Goal: Information Seeking & Learning: Learn about a topic

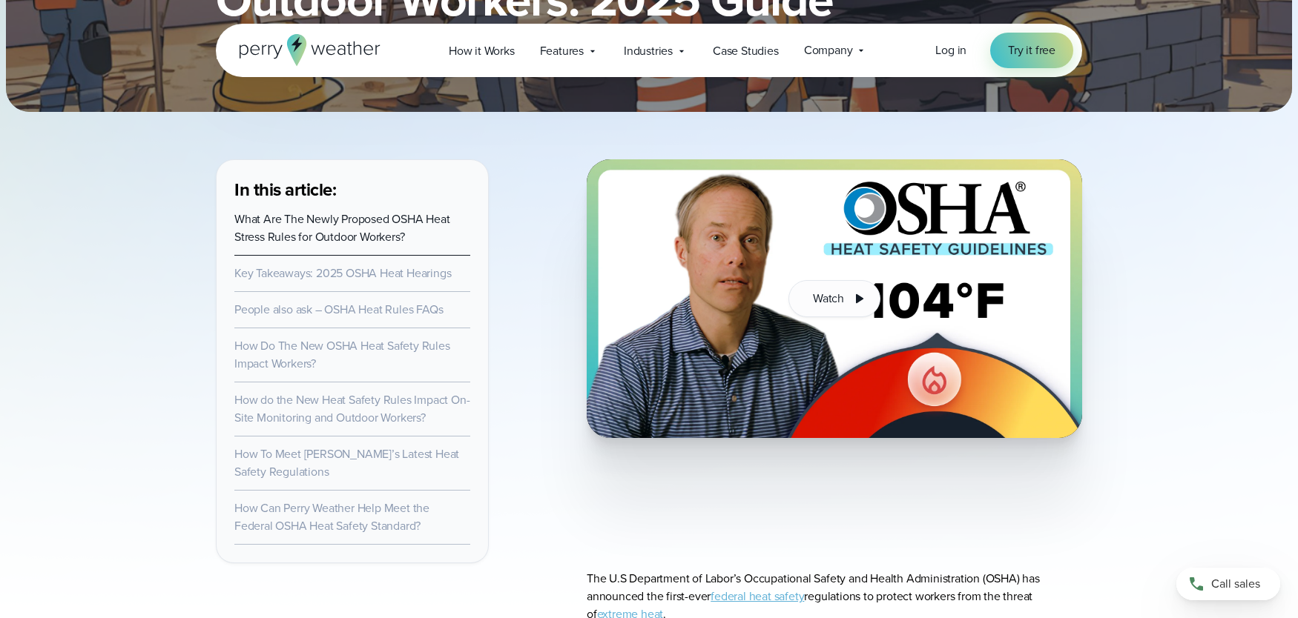
scroll to position [445, 0]
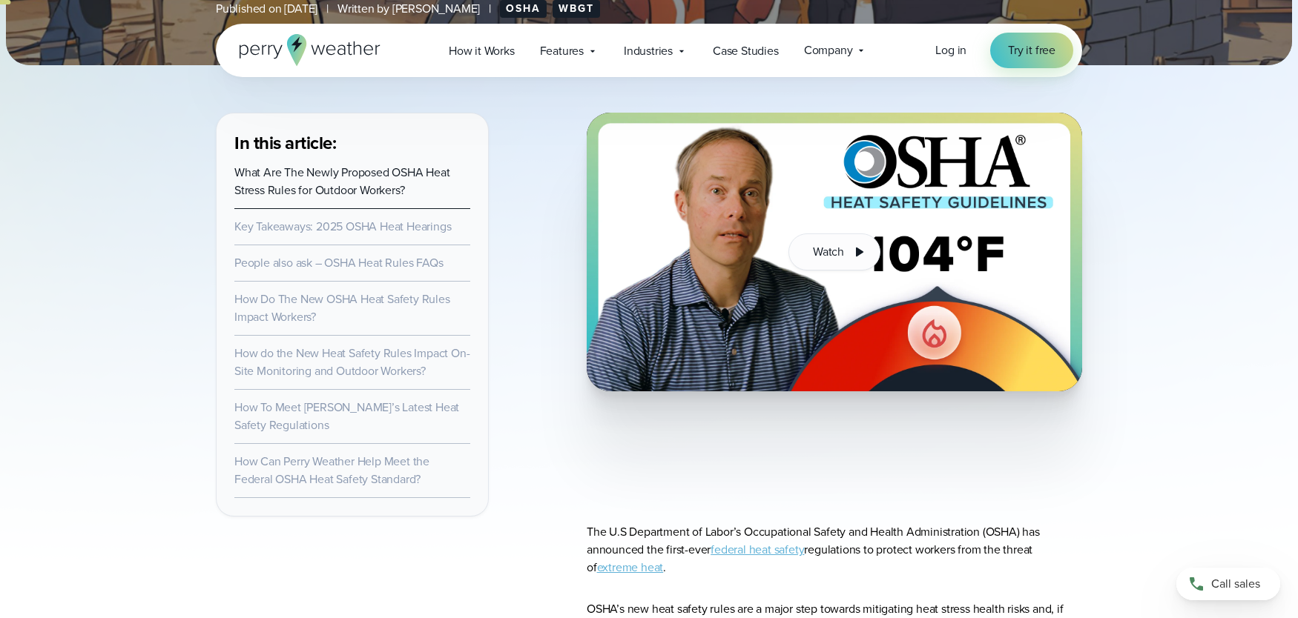
click at [278, 305] on link "How Do The New OSHA Heat Safety Rules Impact Workers?" at bounding box center [342, 308] width 216 height 35
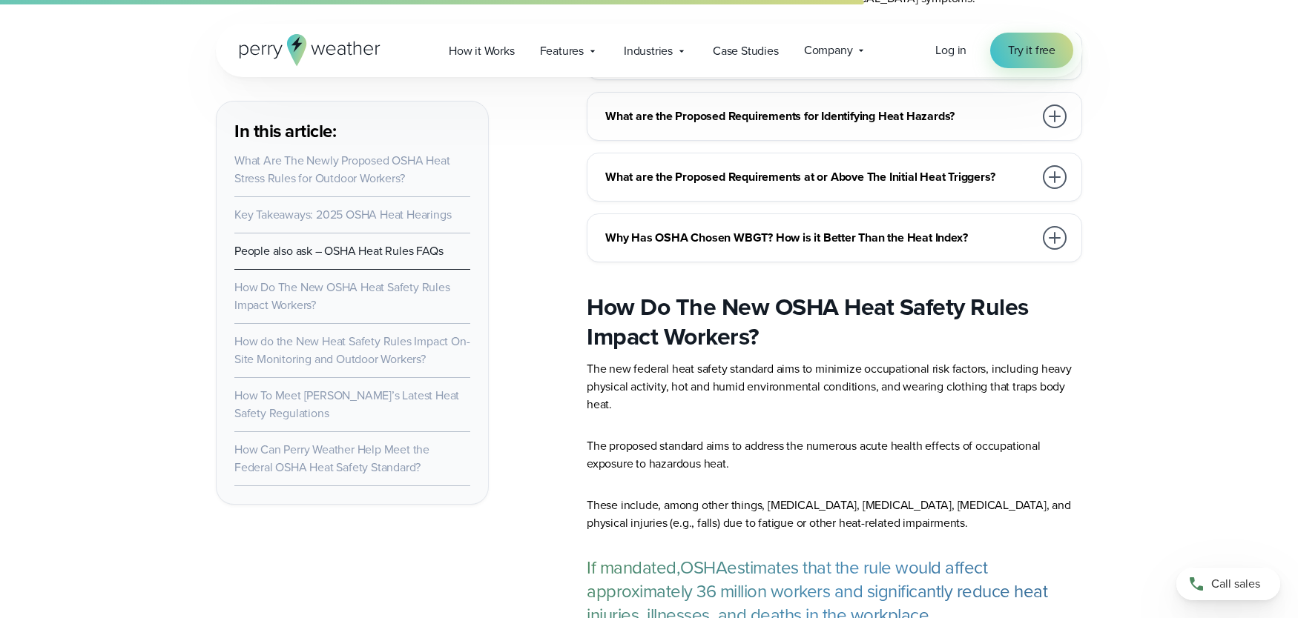
scroll to position [4730, 0]
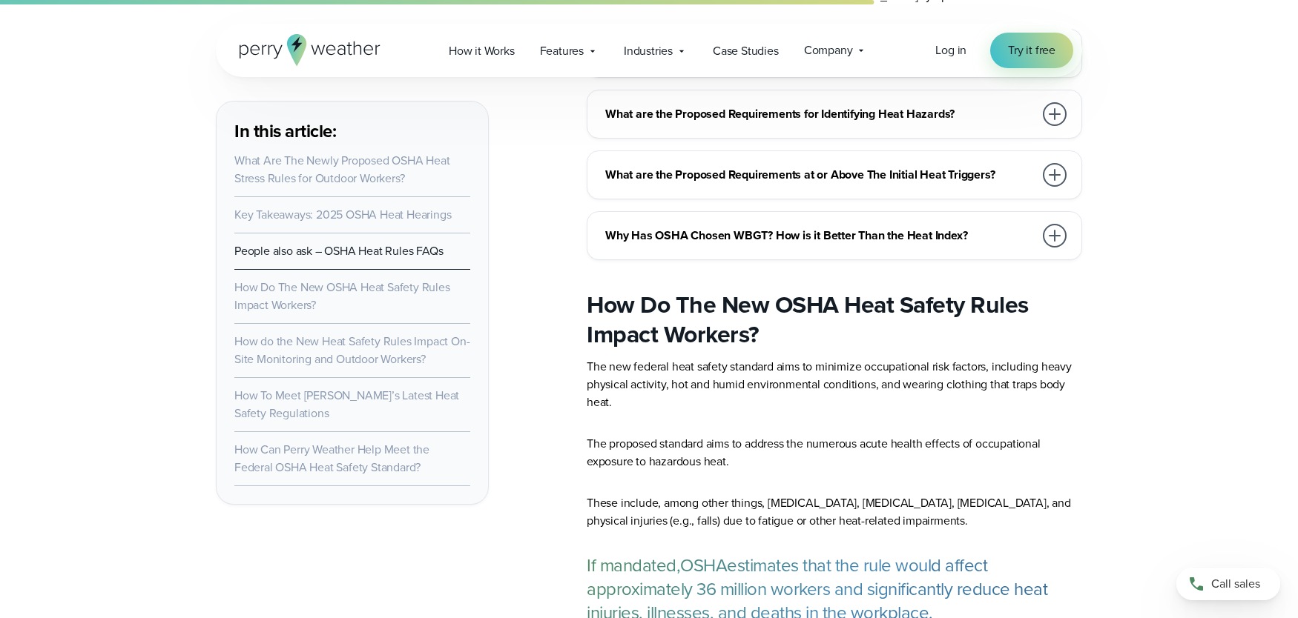
click at [323, 170] on li "What Are The Newly Proposed OSHA Heat Stress Rules for Outdoor Workers?" at bounding box center [352, 170] width 236 height 54
click at [374, 159] on link "What Are The Newly Proposed OSHA Heat Stress Rules for Outdoor Workers?" at bounding box center [342, 169] width 216 height 35
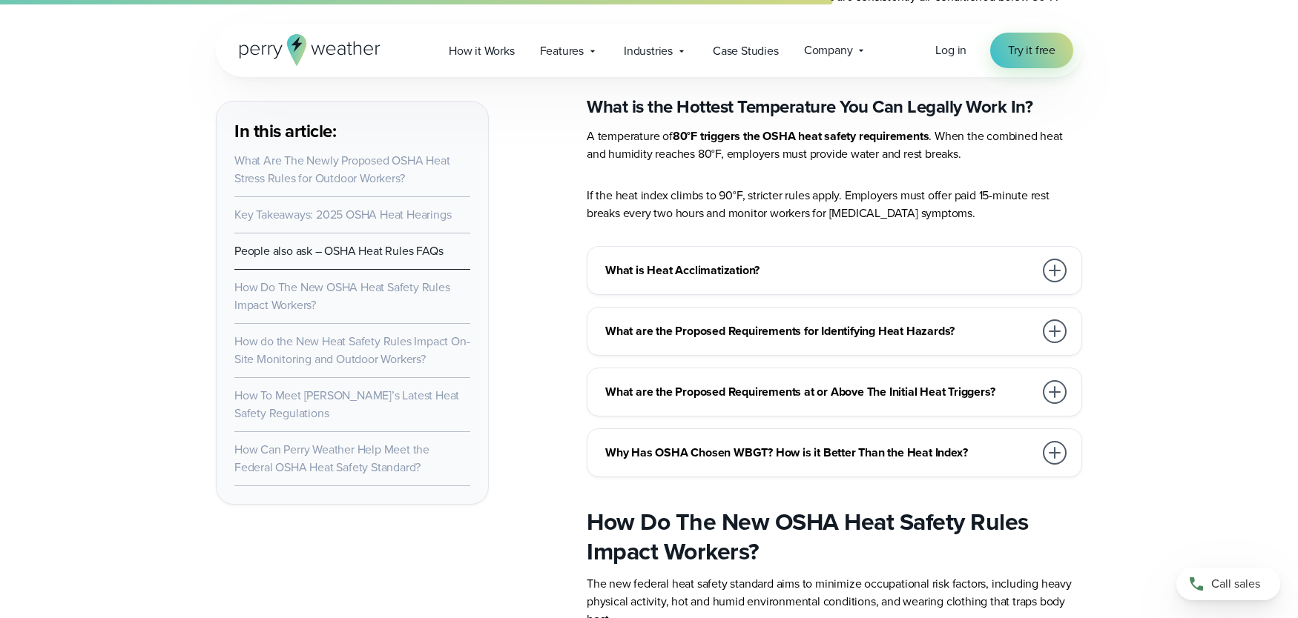
scroll to position [4545, 0]
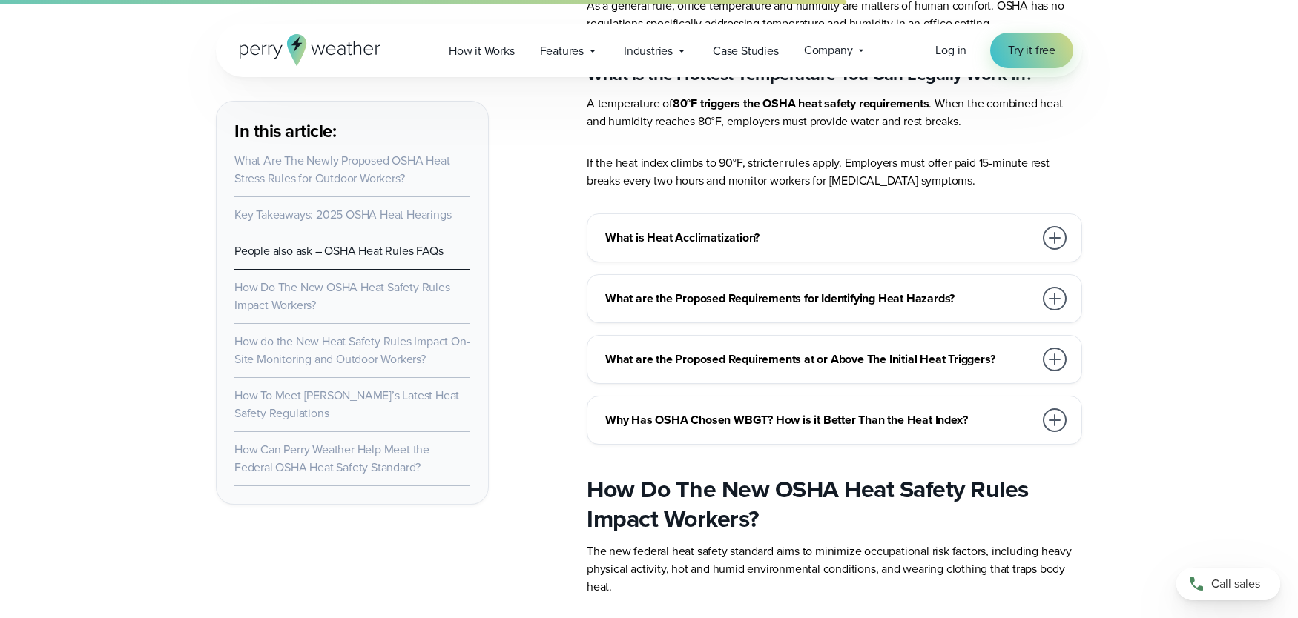
click at [1054, 293] on div at bounding box center [1055, 299] width 24 height 24
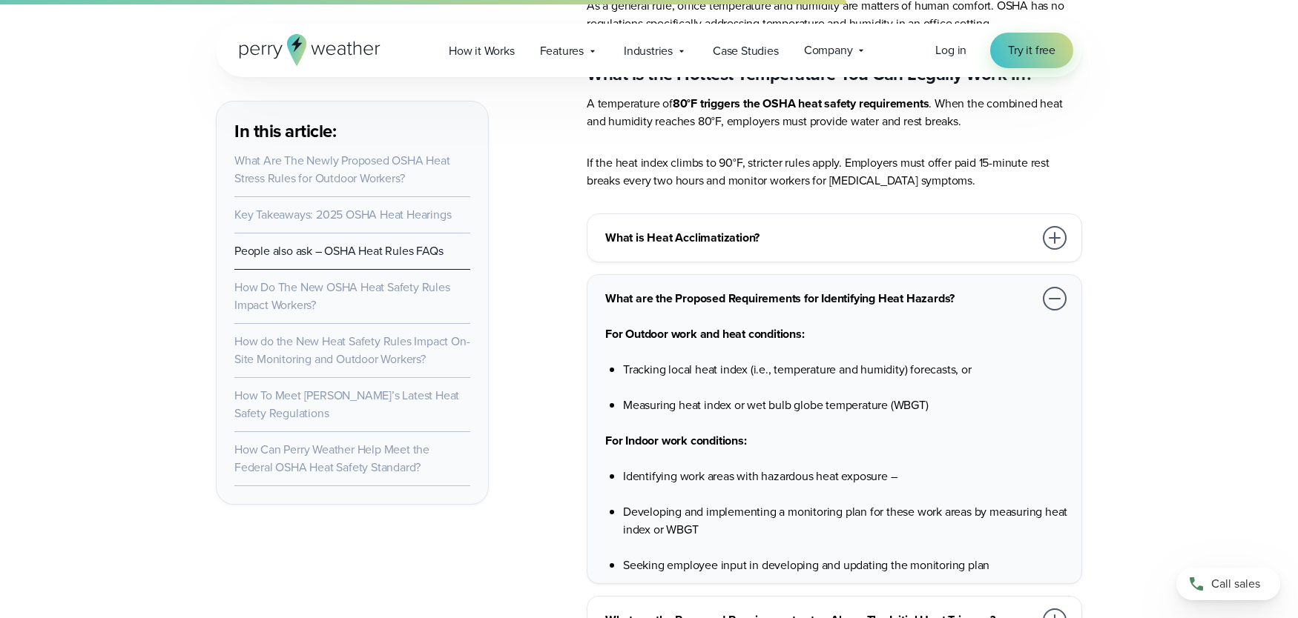
click at [1054, 293] on div at bounding box center [1055, 299] width 24 height 24
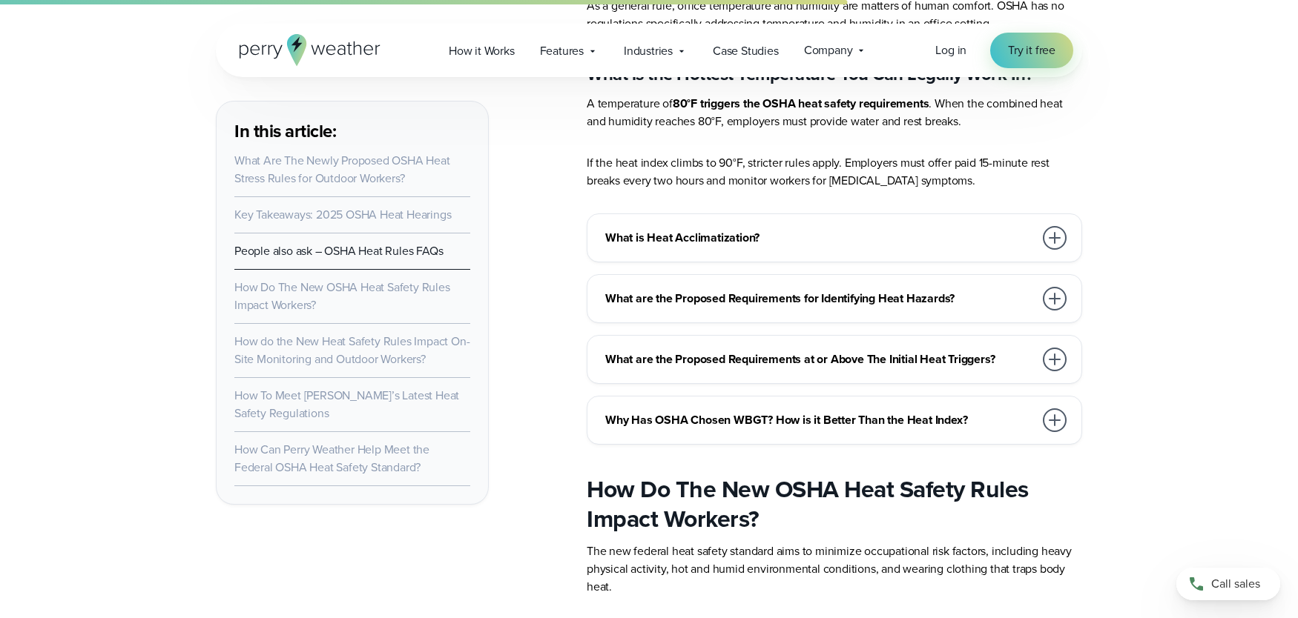
scroll to position [4619, 0]
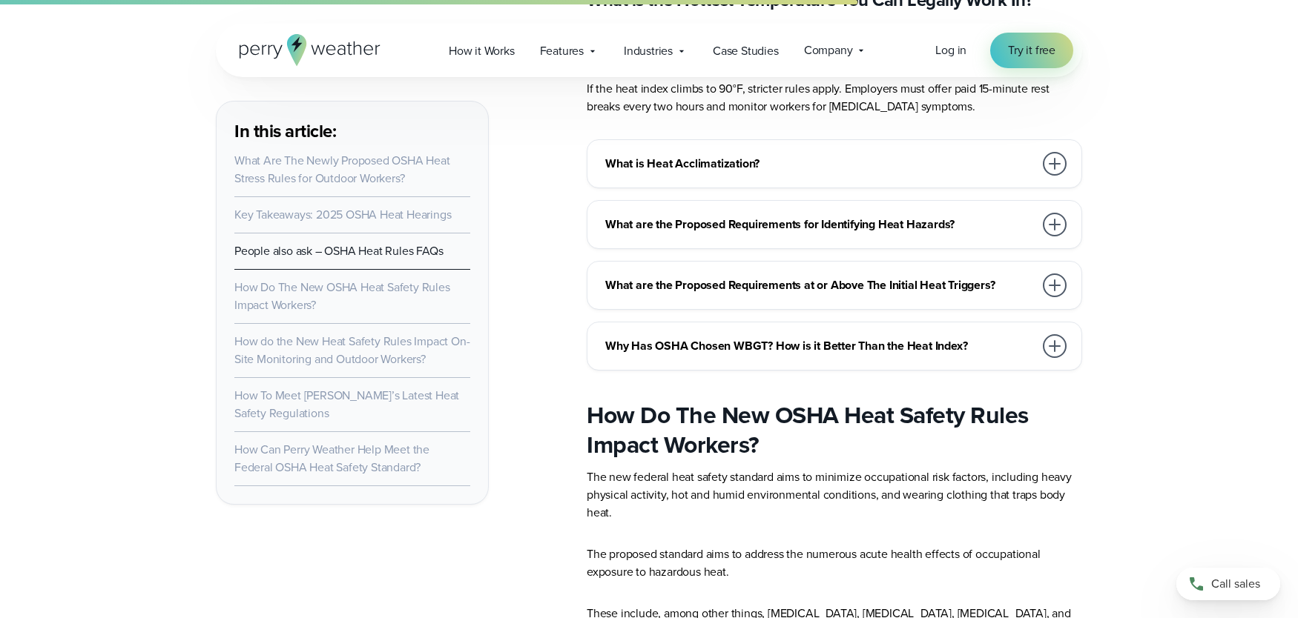
click at [1052, 275] on div at bounding box center [1055, 286] width 24 height 24
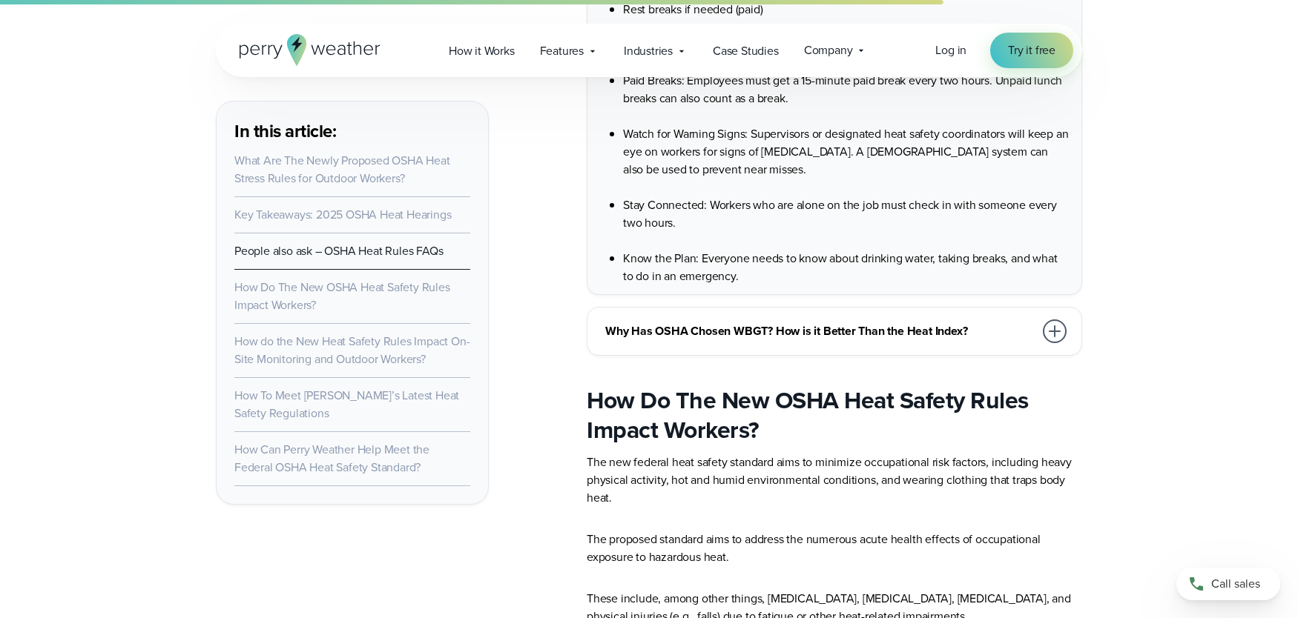
scroll to position [5361, 0]
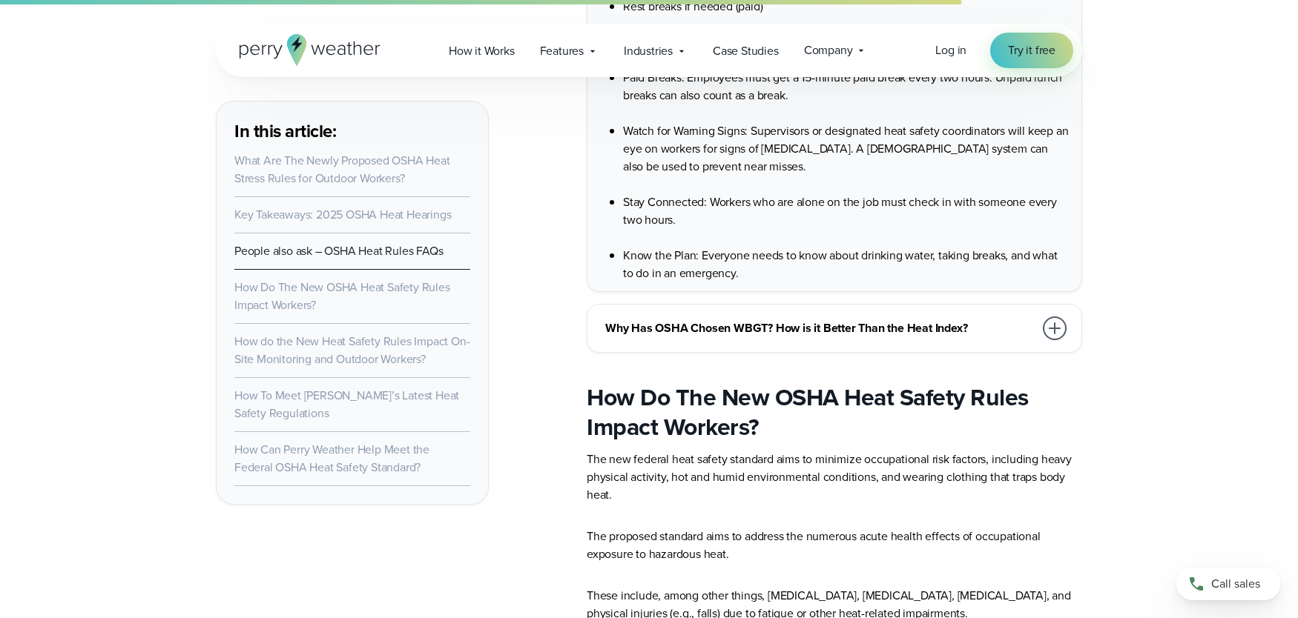
click at [759, 328] on h3 "Why Has OSHA Chosen WBGT? How is it Better Than the Heat Index?" at bounding box center [819, 329] width 429 height 18
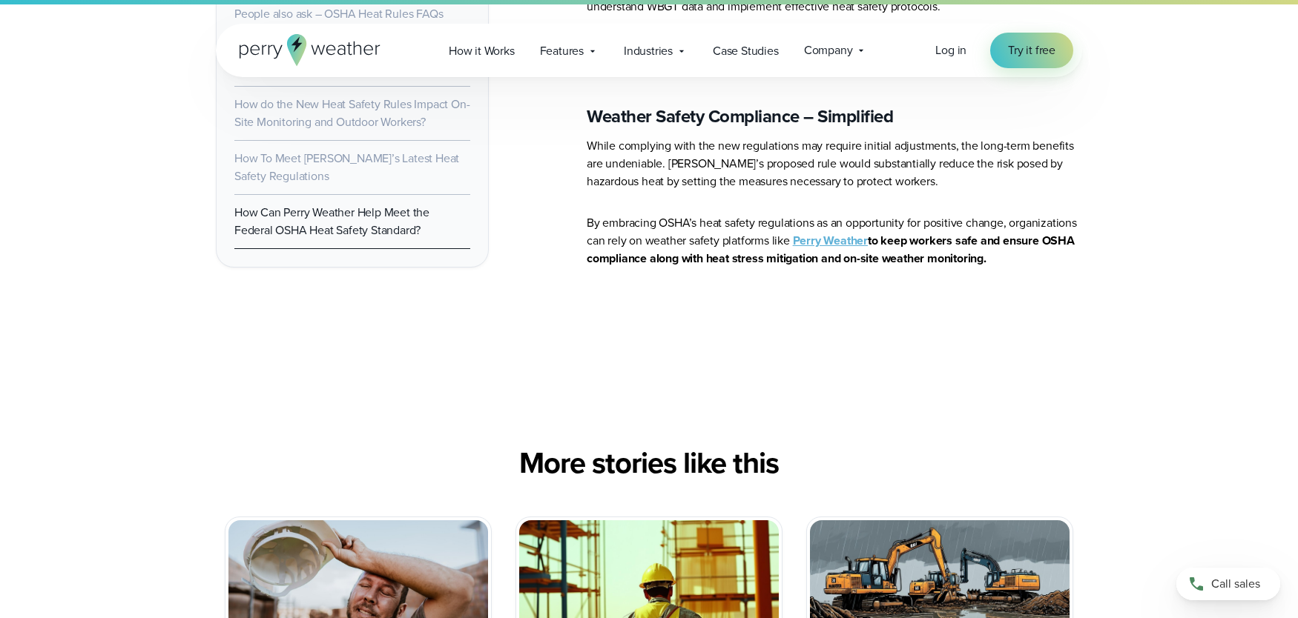
scroll to position [11293, 0]
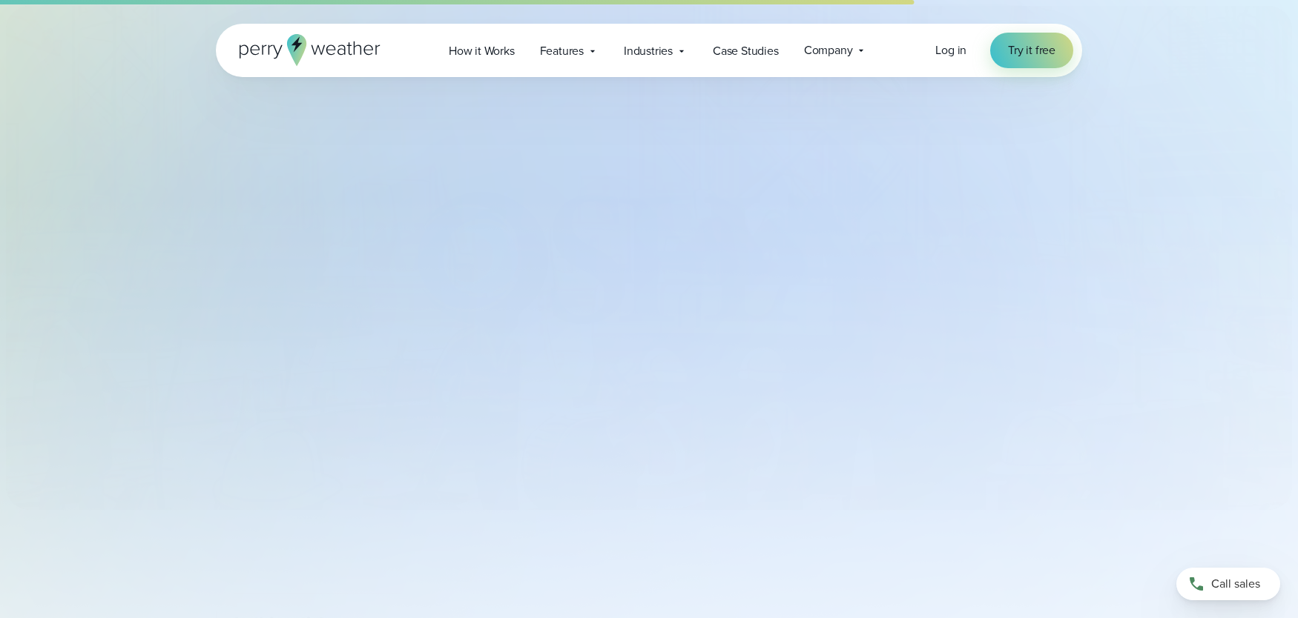
scroll to position [5009, 0]
